Goal: Find specific page/section: Find specific page/section

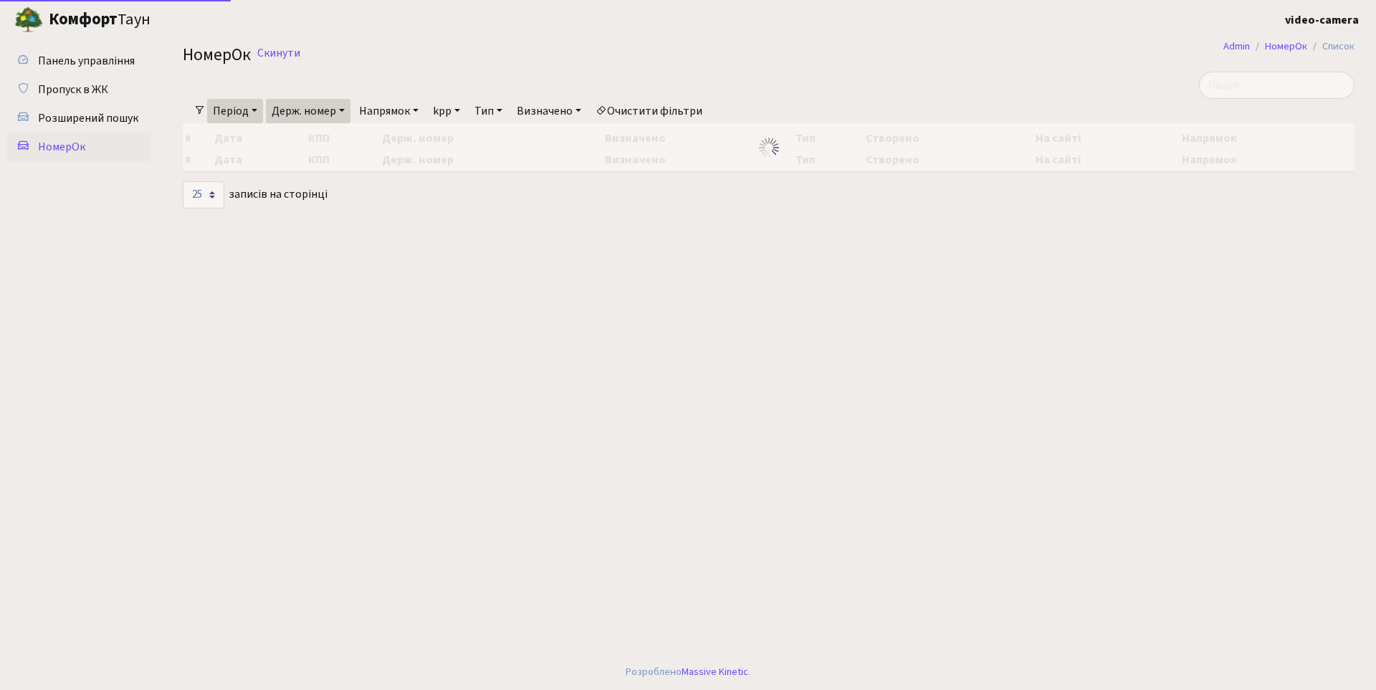
select select "25"
click at [87, 82] on span "Пропуск в ЖК" at bounding box center [73, 90] width 70 height 16
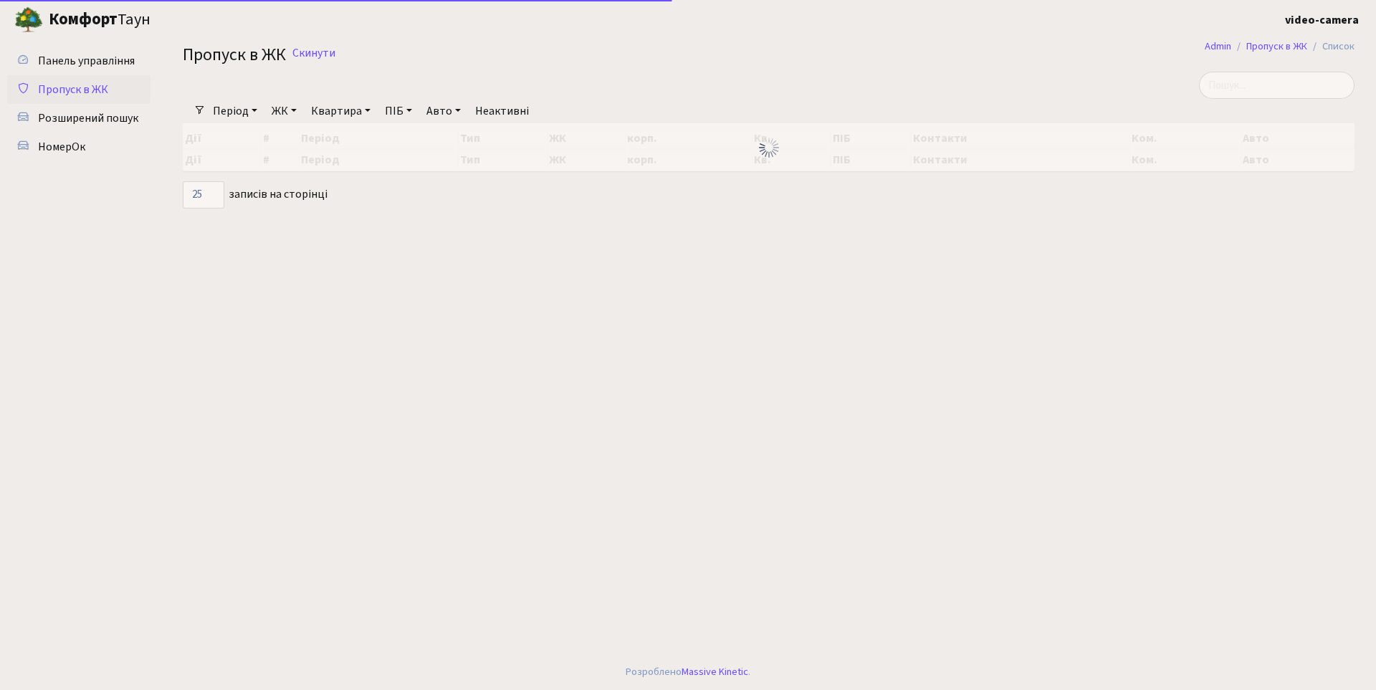
select select "25"
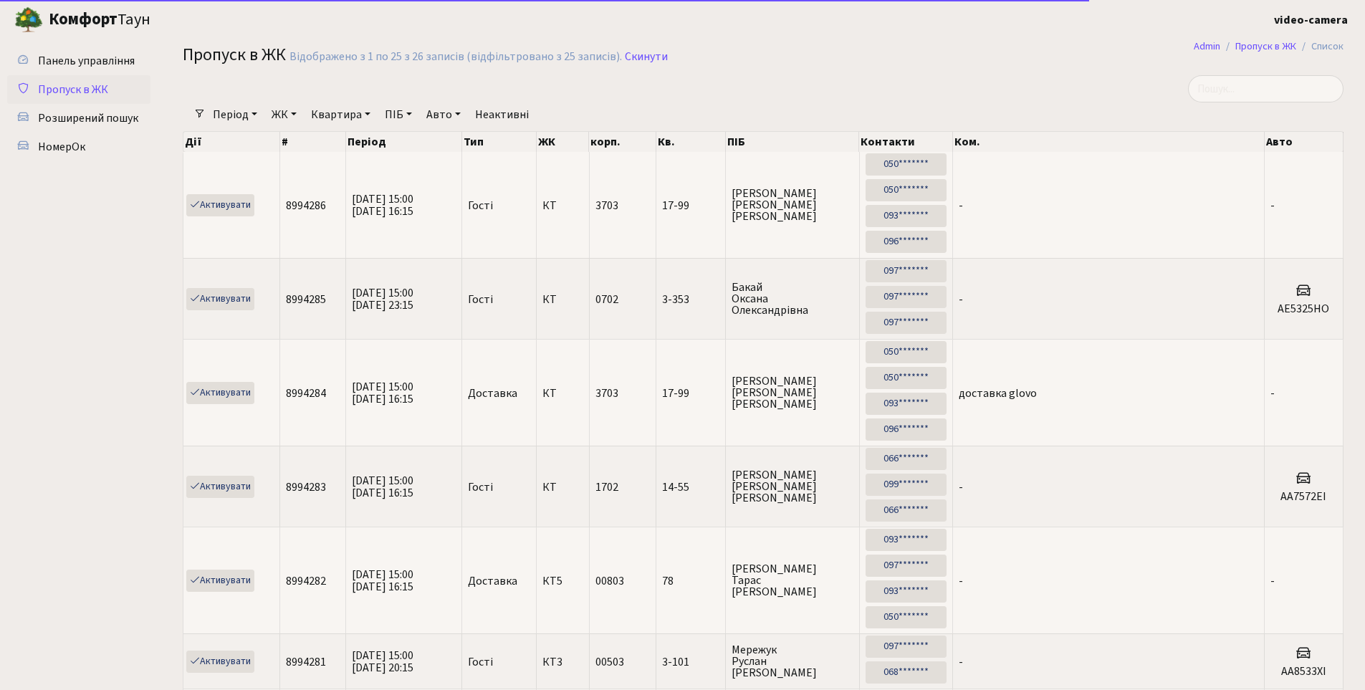
click at [322, 56] on div "Відображено з 1 по 25 з 26 записів (відфільтровано з 25 записів)." at bounding box center [455, 57] width 332 height 14
click at [653, 58] on link "Скинути" at bounding box center [646, 57] width 43 height 14
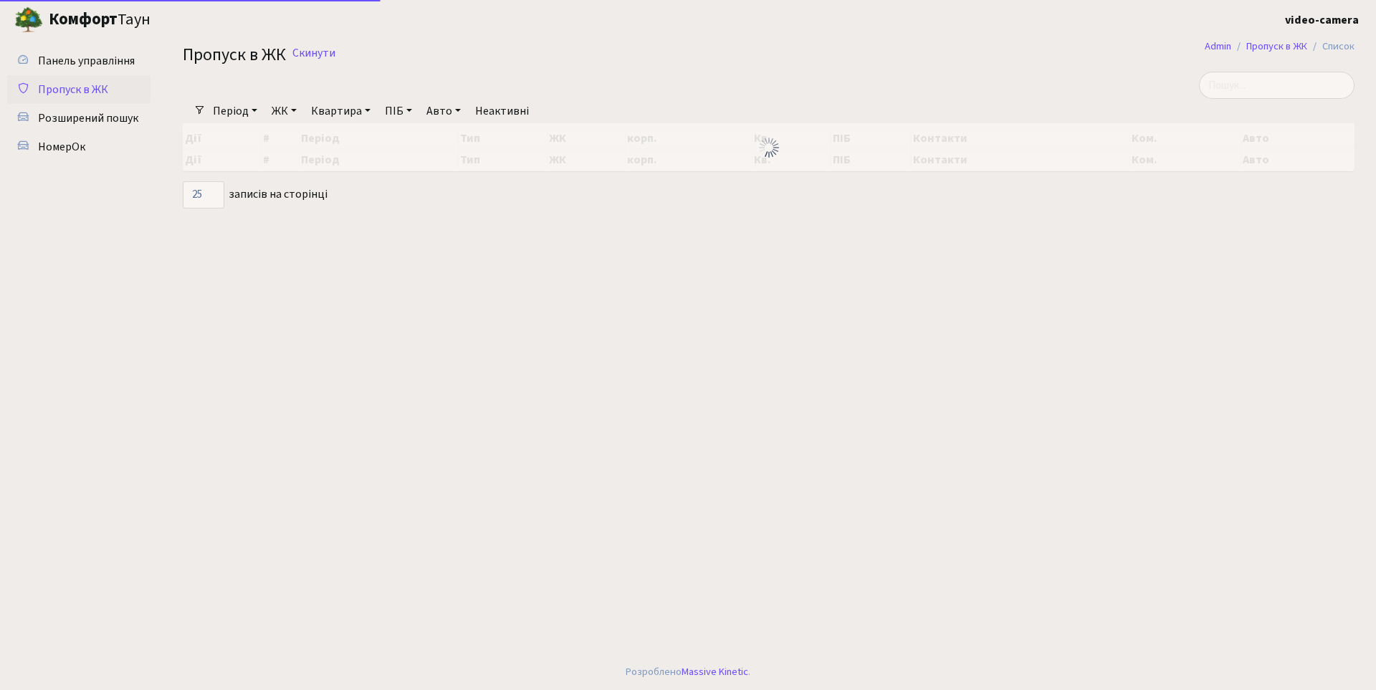
select select "25"
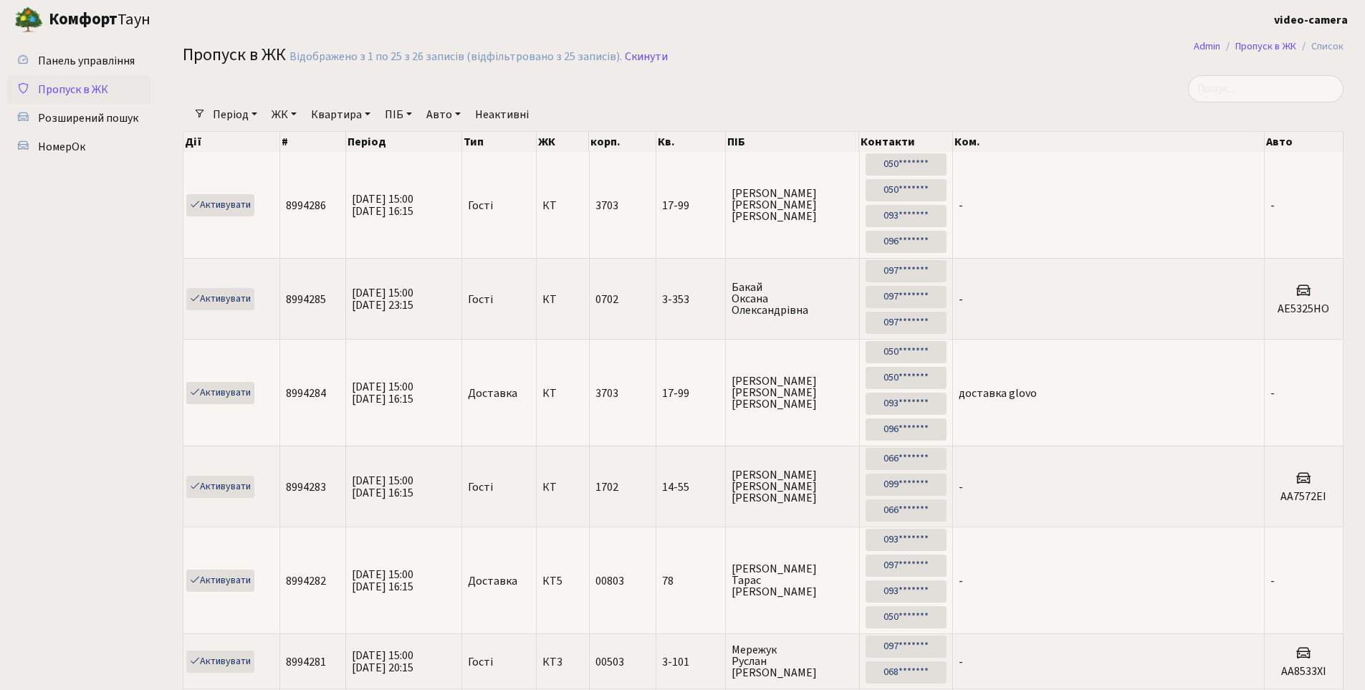
drag, startPoint x: 79, startPoint y: 113, endPoint x: 218, endPoint y: 127, distance: 139.7
click at [80, 113] on span "Розширений пошук" at bounding box center [88, 118] width 100 height 16
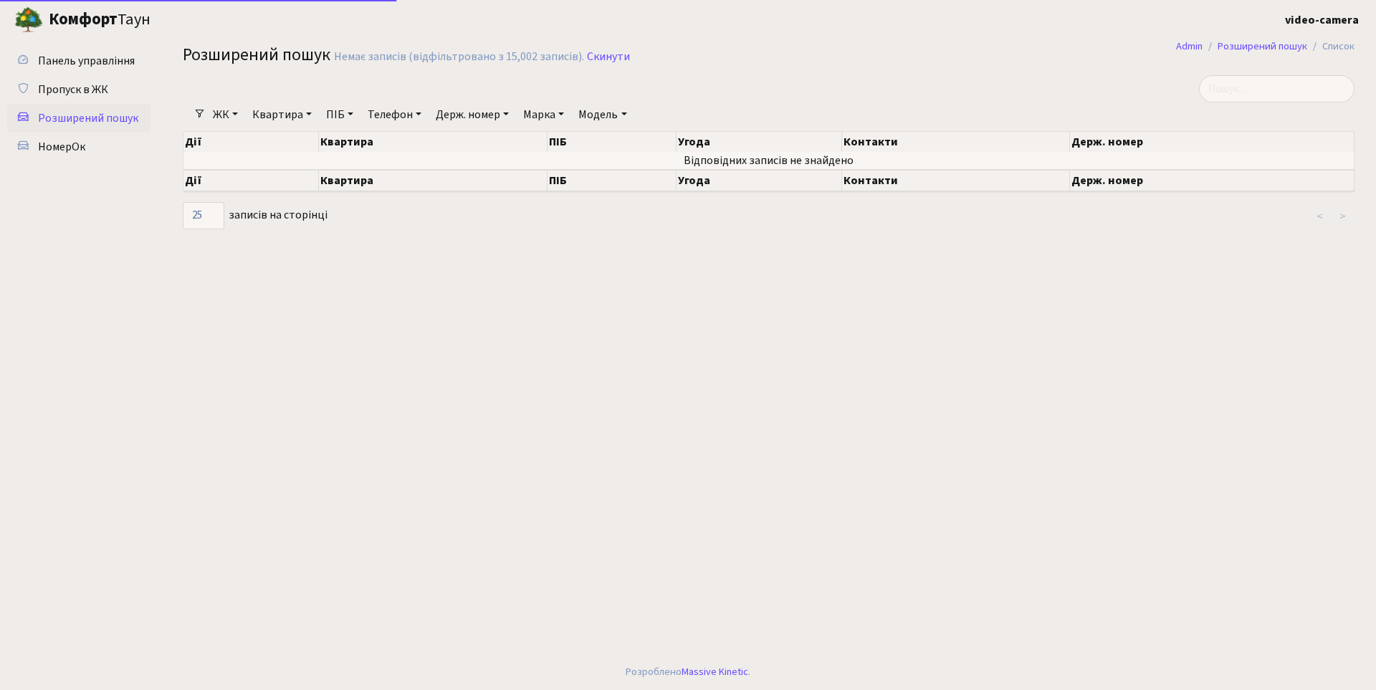
select select "25"
click at [601, 57] on link "Скинути" at bounding box center [608, 57] width 43 height 14
select select "25"
click at [274, 115] on link "Квартира" at bounding box center [281, 114] width 71 height 24
click at [229, 116] on link "ЖК" at bounding box center [225, 114] width 37 height 24
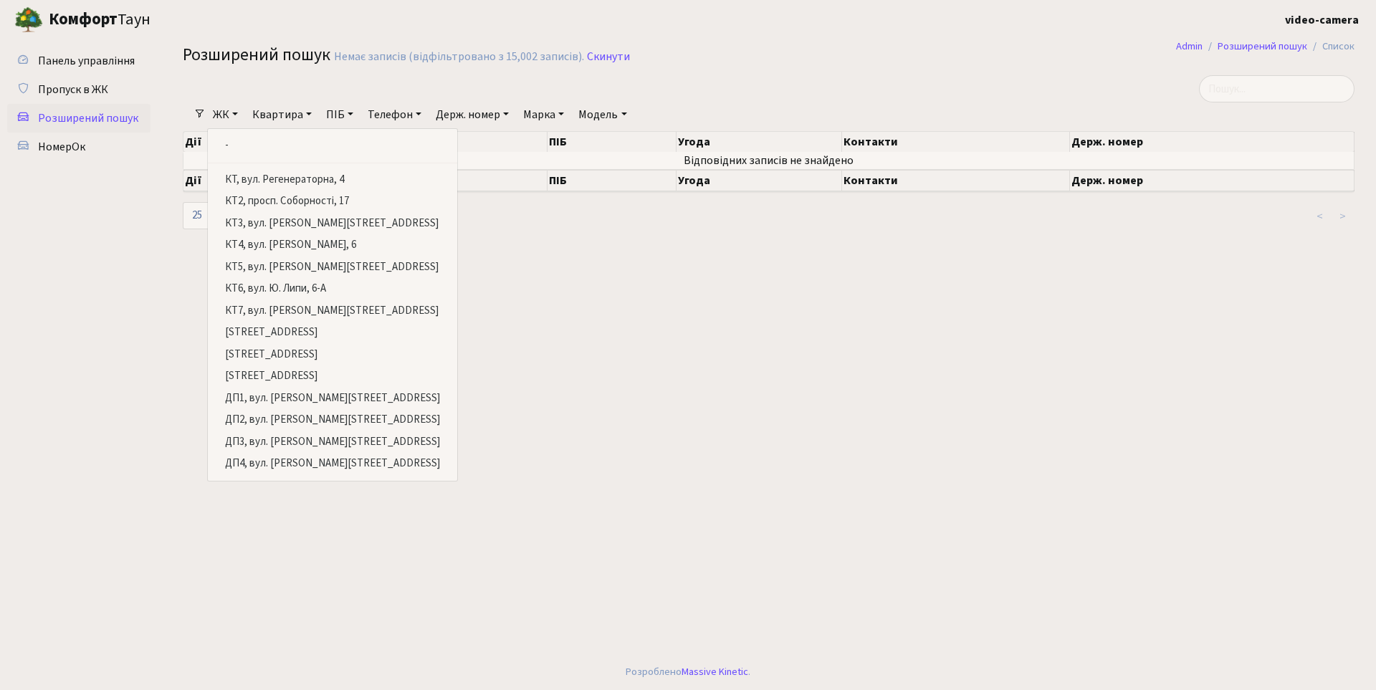
click at [289, 104] on link "Квартира" at bounding box center [281, 114] width 71 height 24
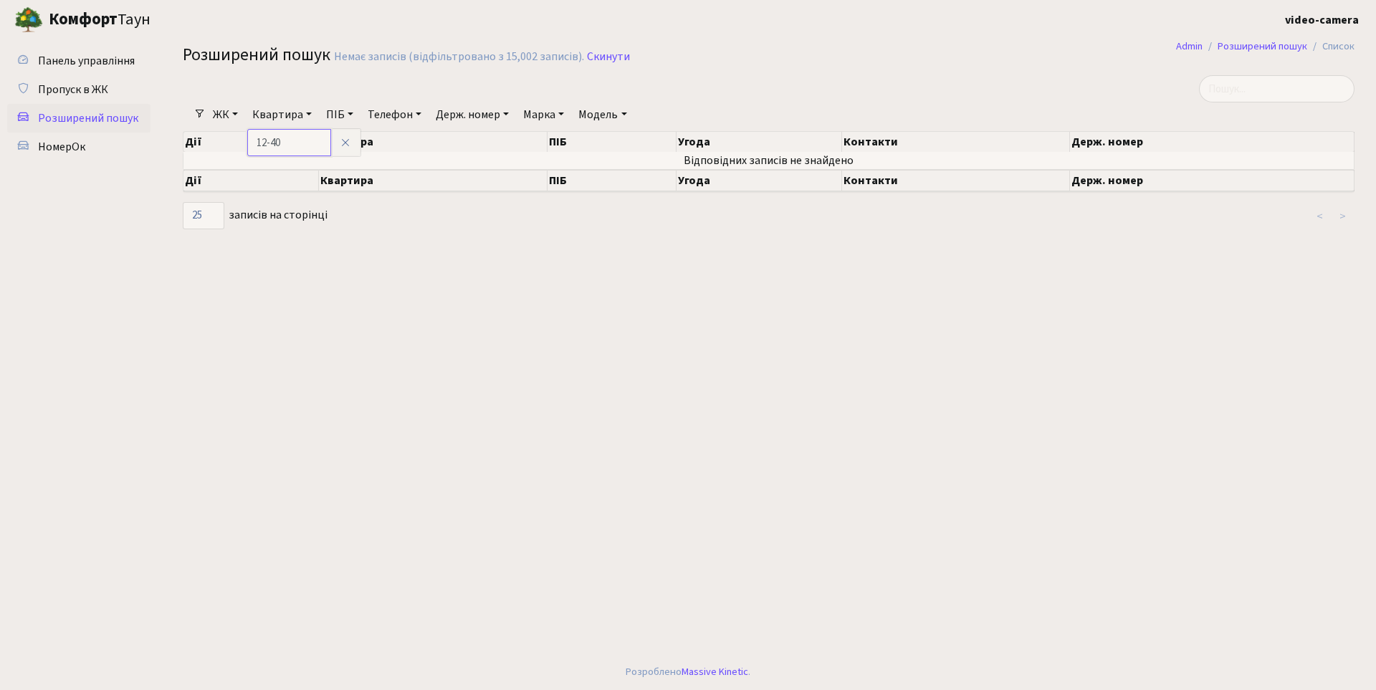
type input "12-40"
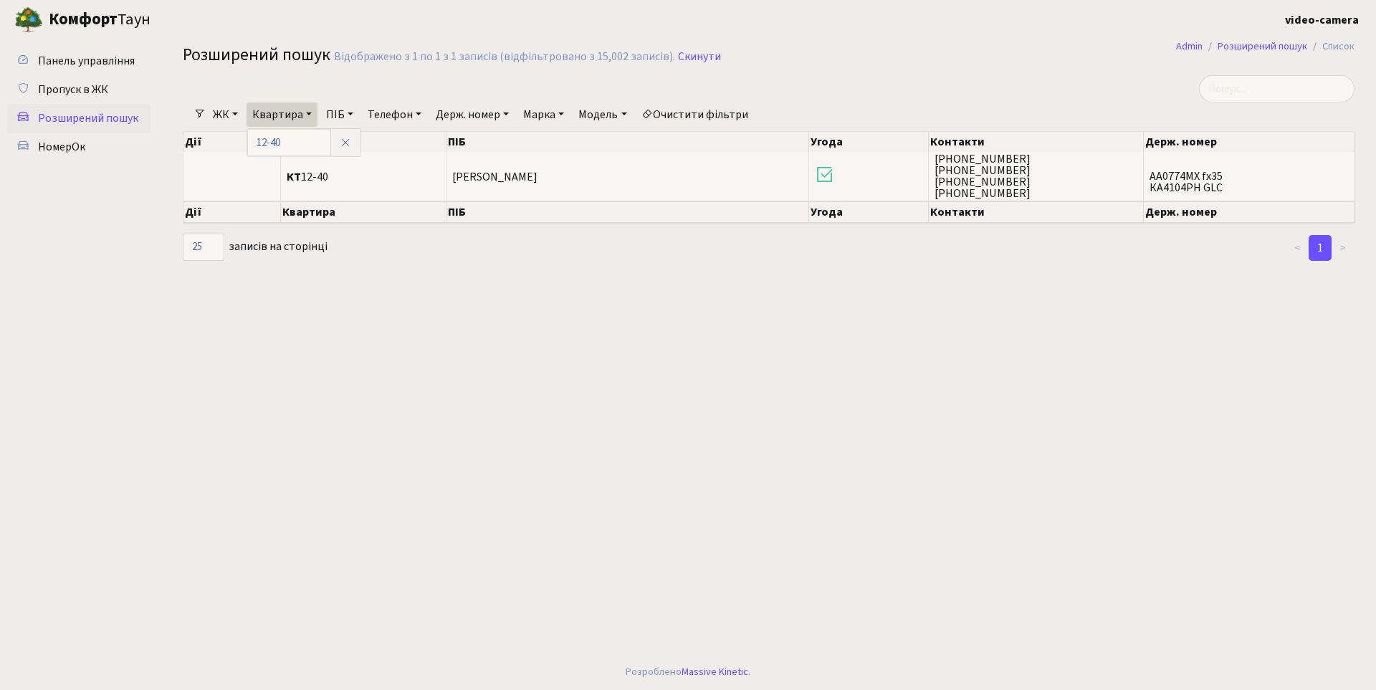
click at [315, 425] on main "Admin Розширений пошук Список Розширений пошук Відображено з 1 по 1 з 1 записів…" at bounding box center [768, 346] width 1214 height 615
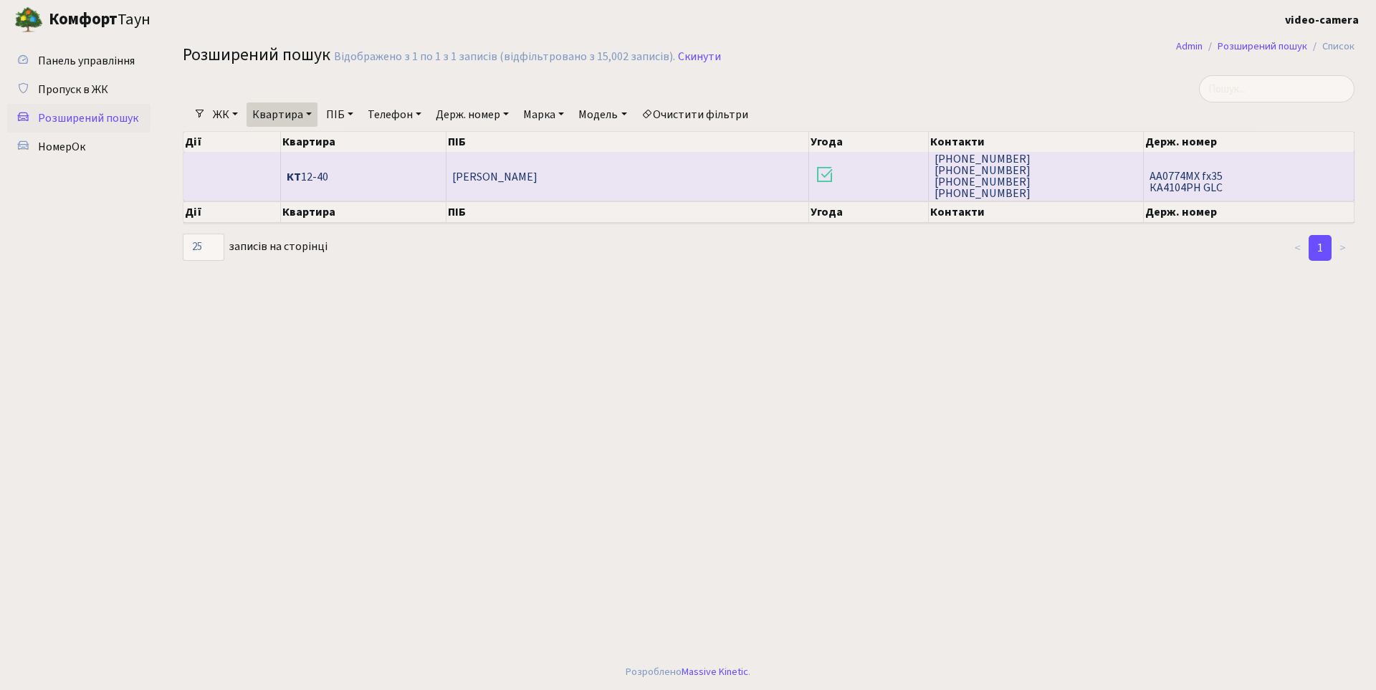
scroll to position [2, 0]
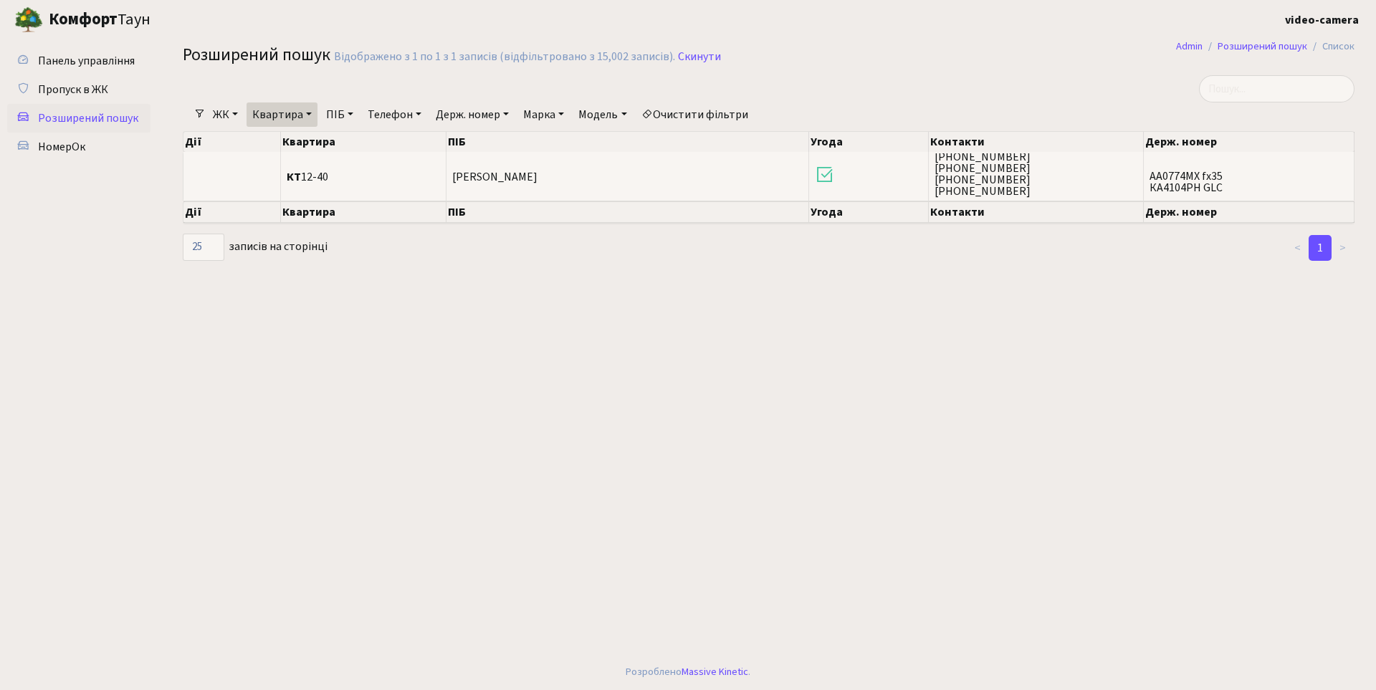
click at [966, 366] on main "Admin Розширений пошук Список Розширений пошук Відображено з 1 по 1 з 1 записів…" at bounding box center [768, 346] width 1214 height 615
click at [679, 57] on link "Скинути" at bounding box center [699, 57] width 43 height 14
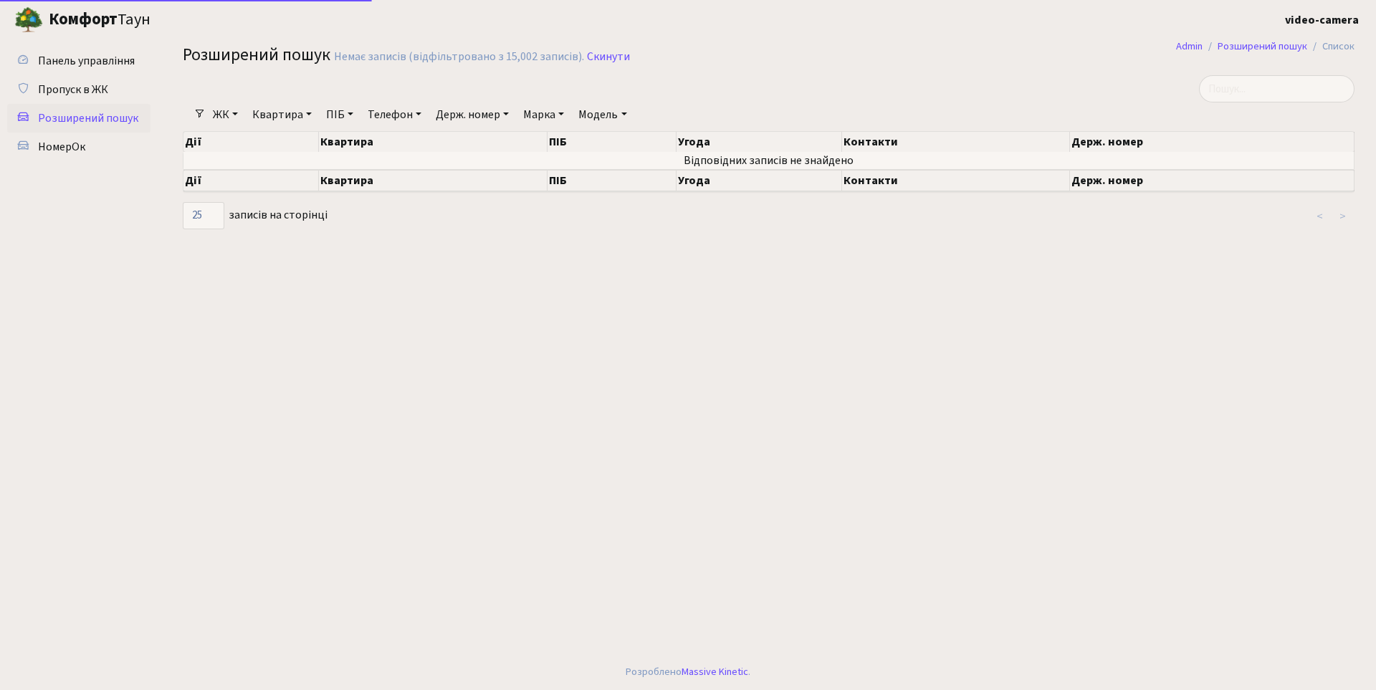
select select "25"
